Goal: Task Accomplishment & Management: Use online tool/utility

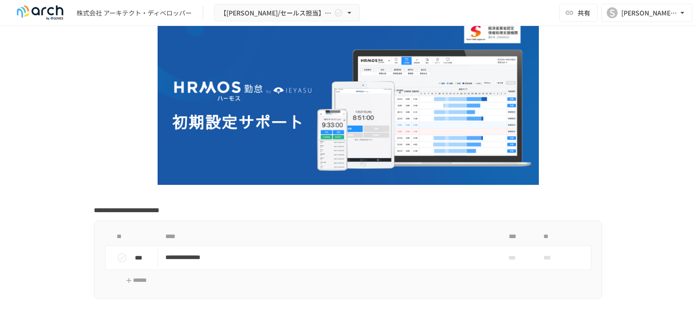
scroll to position [137, 0]
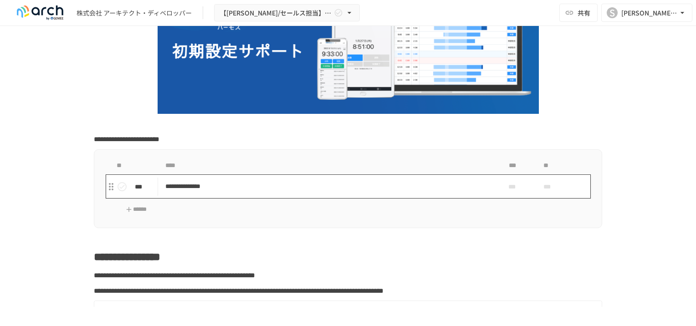
click at [173, 188] on p "**********" at bounding box center [328, 186] width 327 height 11
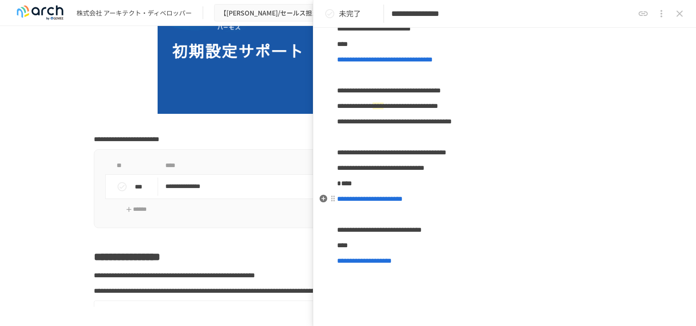
scroll to position [137, 0]
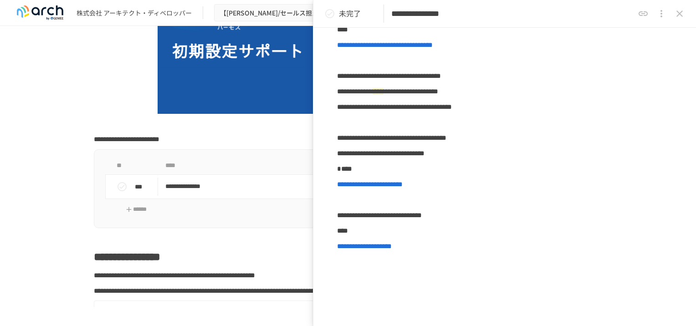
click at [675, 12] on icon "close drawer" at bounding box center [679, 13] width 11 height 11
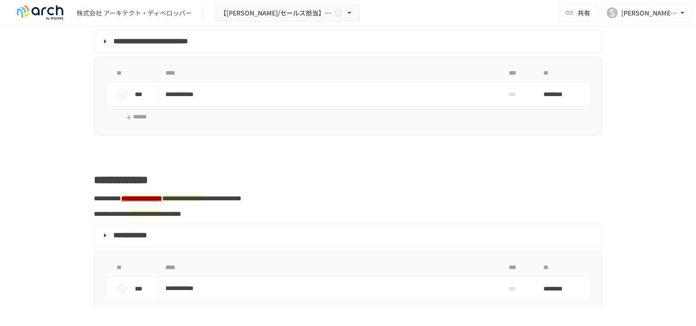
scroll to position [1413, 0]
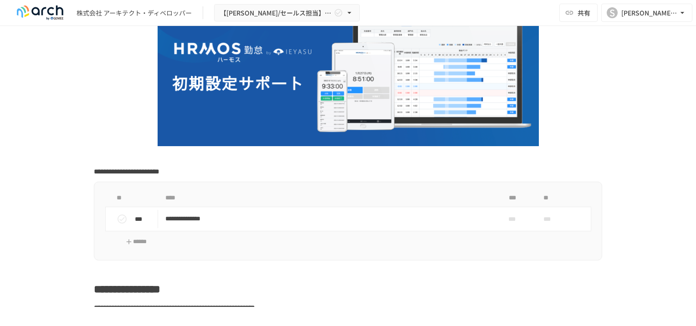
scroll to position [91, 0]
